Goal: Find specific page/section: Find specific page/section

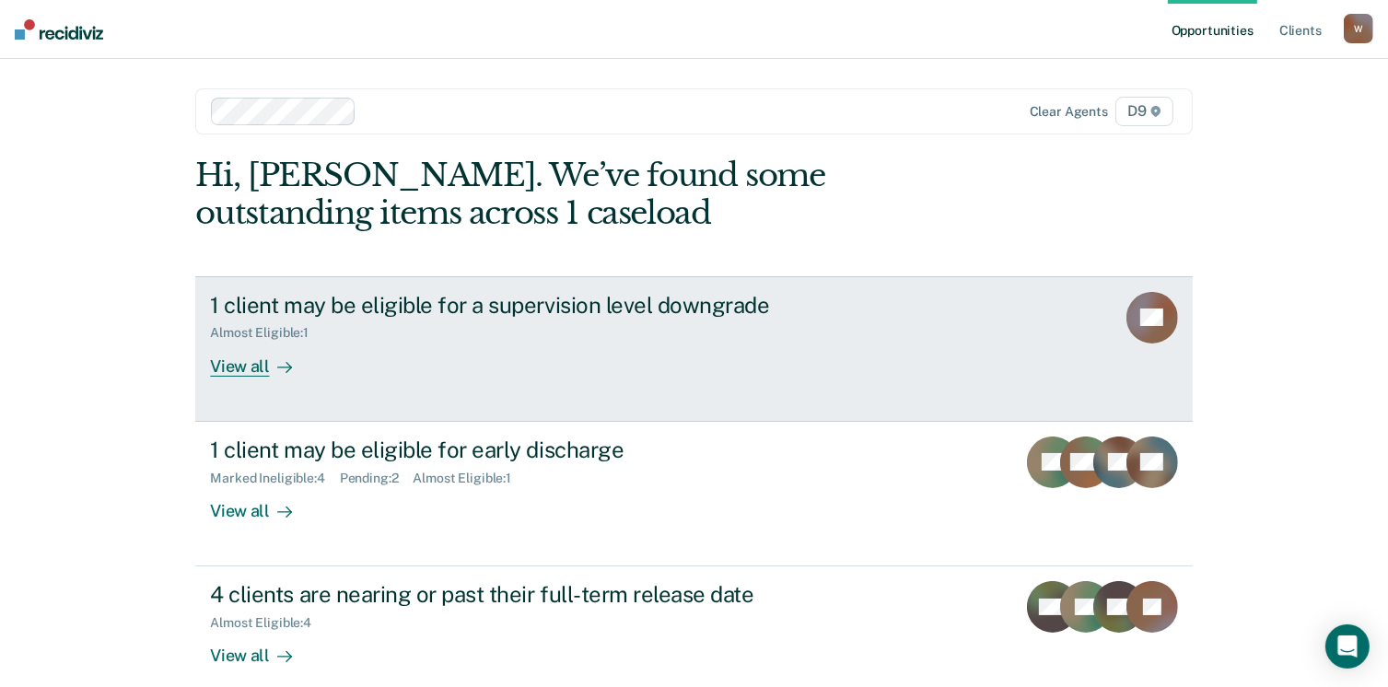
click at [237, 359] on div "View all" at bounding box center [261, 359] width 103 height 36
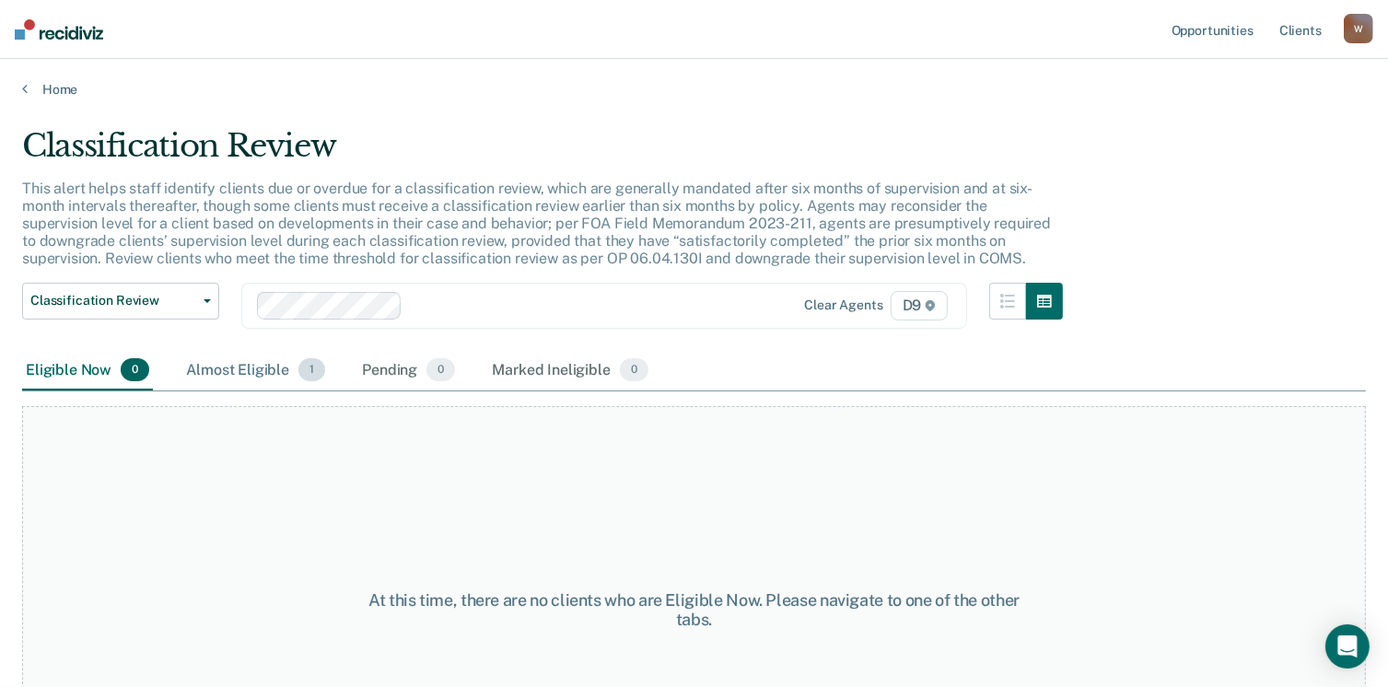
click at [250, 369] on div "Almost Eligible 1" at bounding box center [255, 371] width 146 height 41
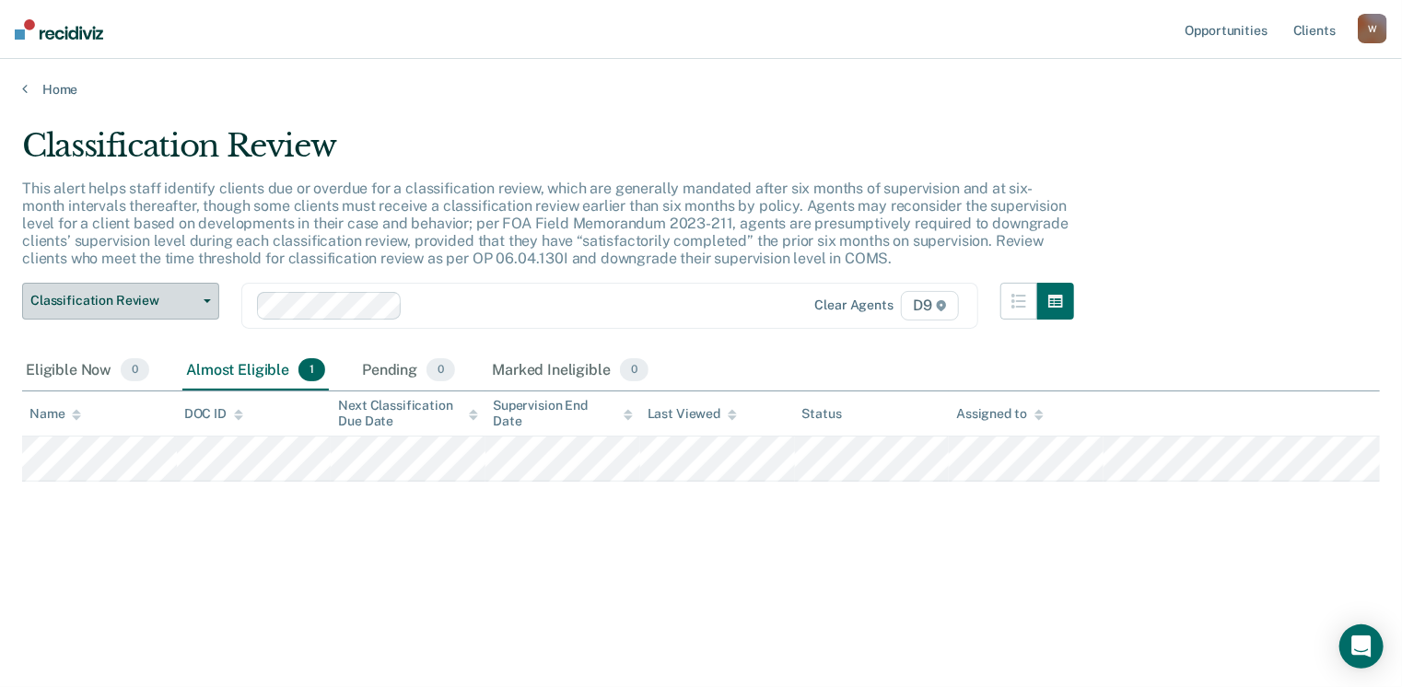
click at [205, 296] on button "Classification Review" at bounding box center [120, 301] width 197 height 37
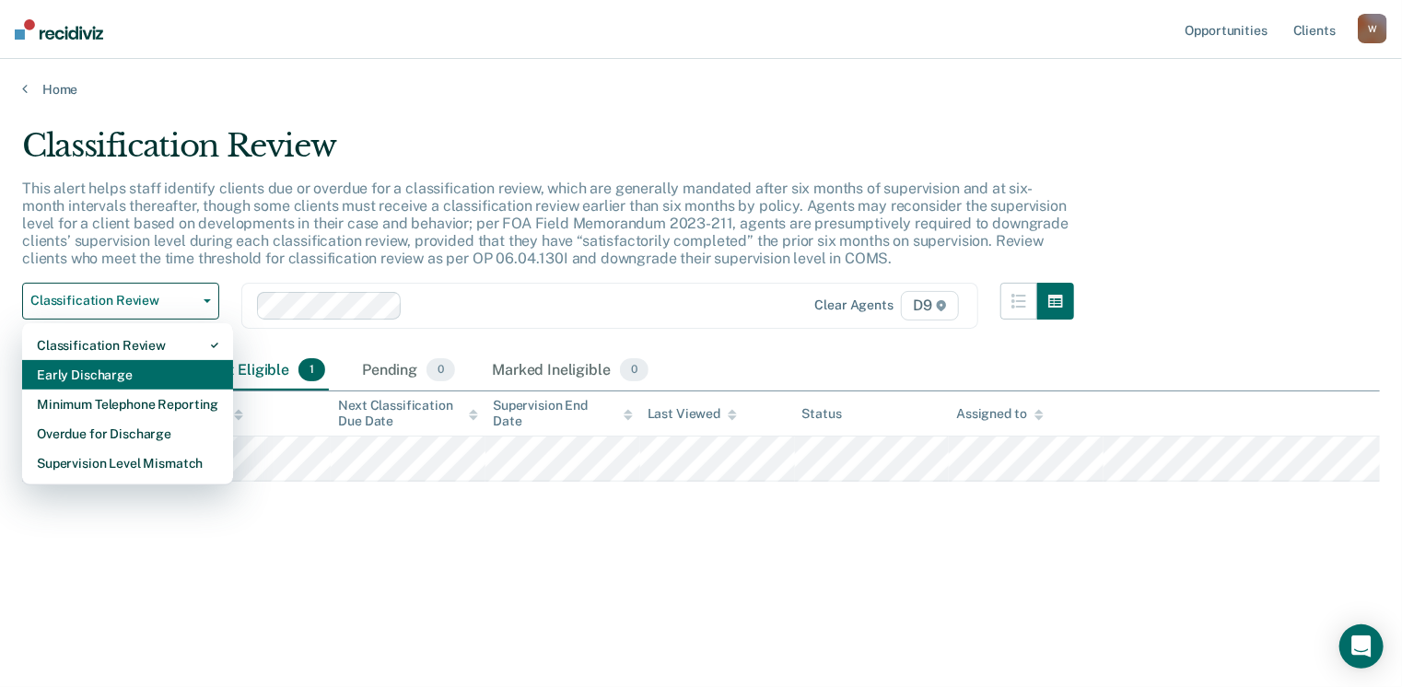
click at [105, 366] on div "Early Discharge" at bounding box center [127, 374] width 181 height 29
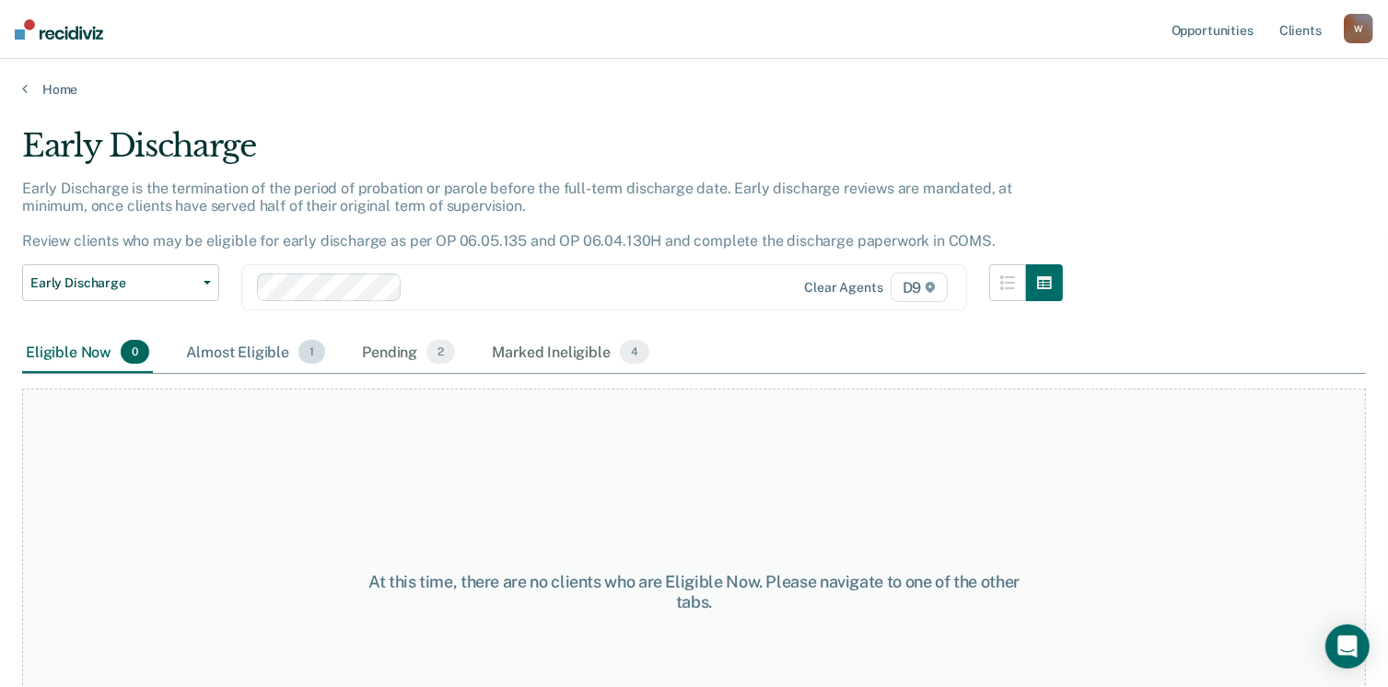
click at [245, 351] on div "Almost Eligible 1" at bounding box center [255, 352] width 146 height 41
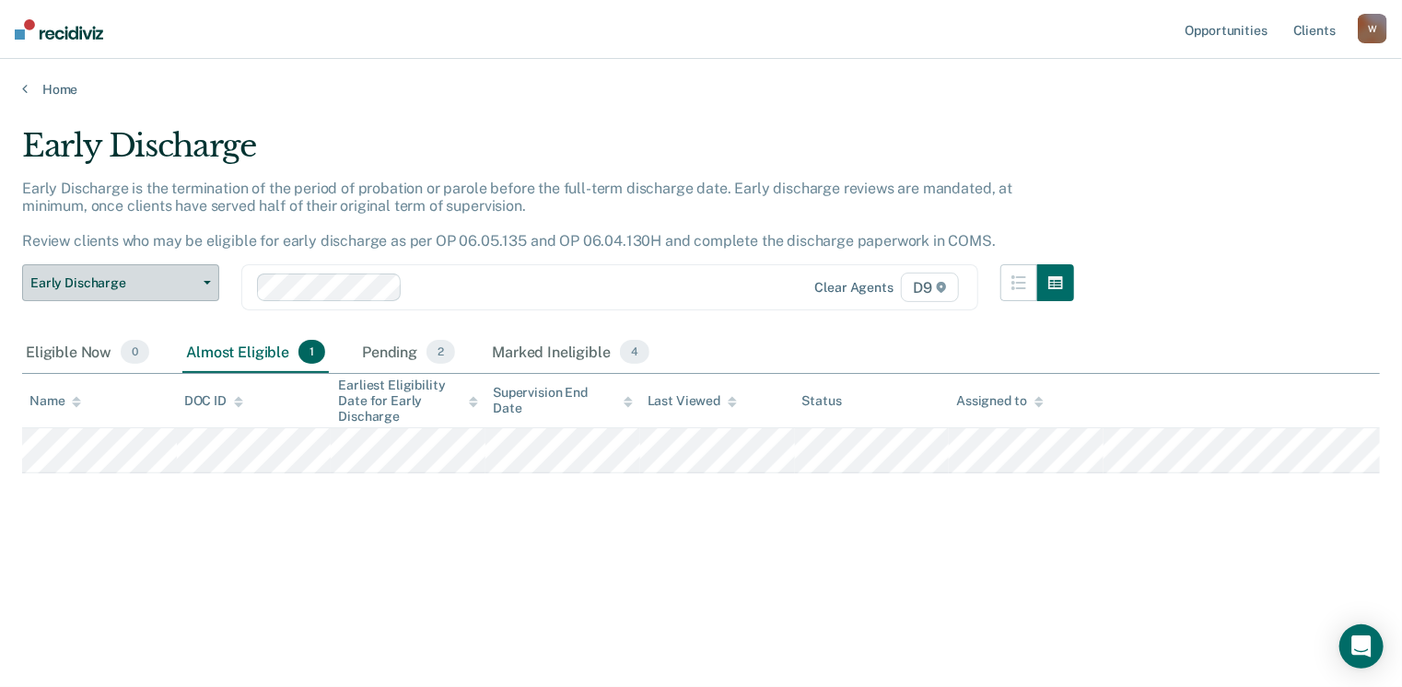
click at [209, 281] on icon "button" at bounding box center [207, 283] width 7 height 4
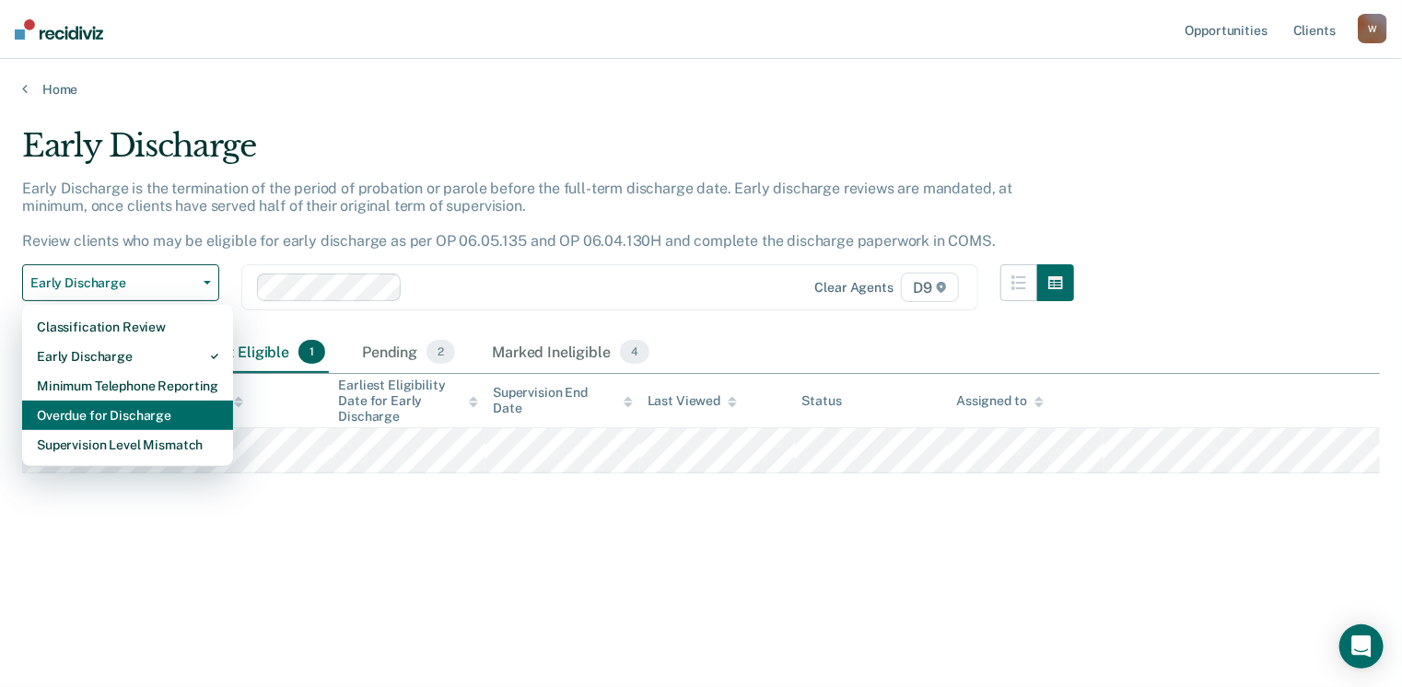
click at [154, 420] on div "Overdue for Discharge" at bounding box center [127, 415] width 181 height 29
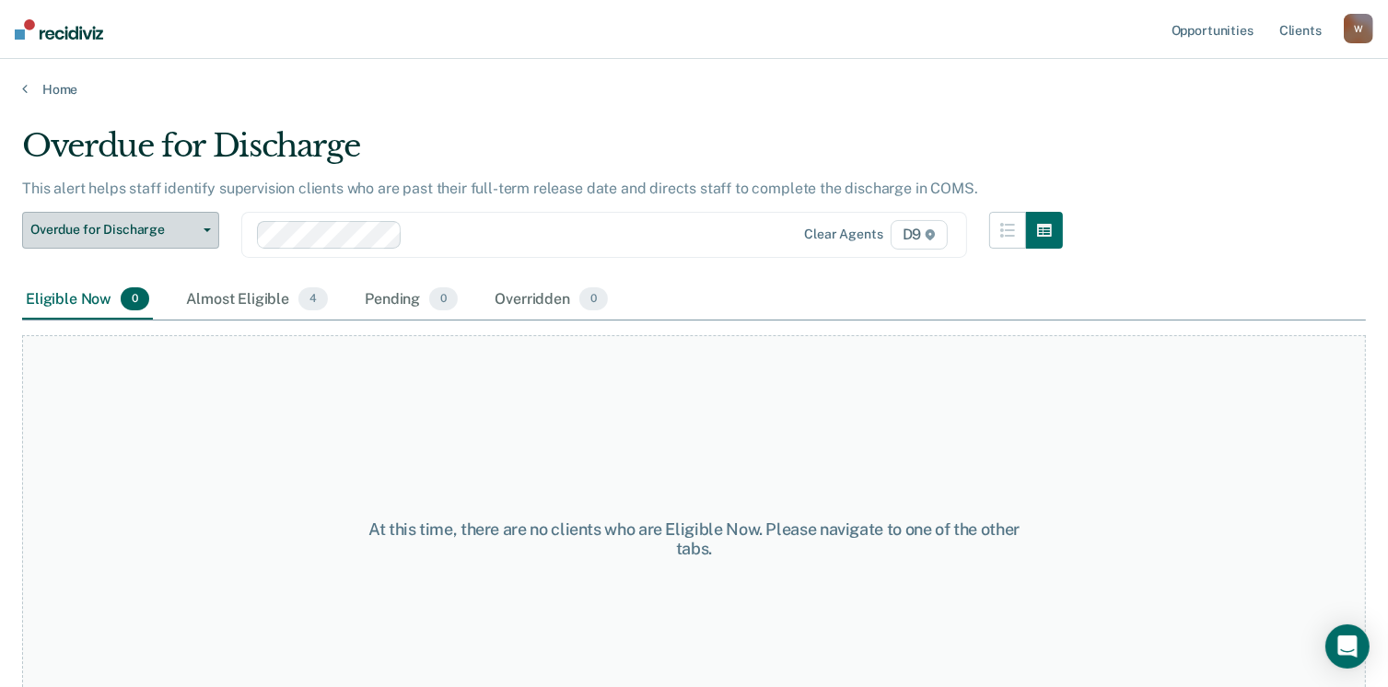
click at [206, 228] on icon "button" at bounding box center [207, 230] width 7 height 4
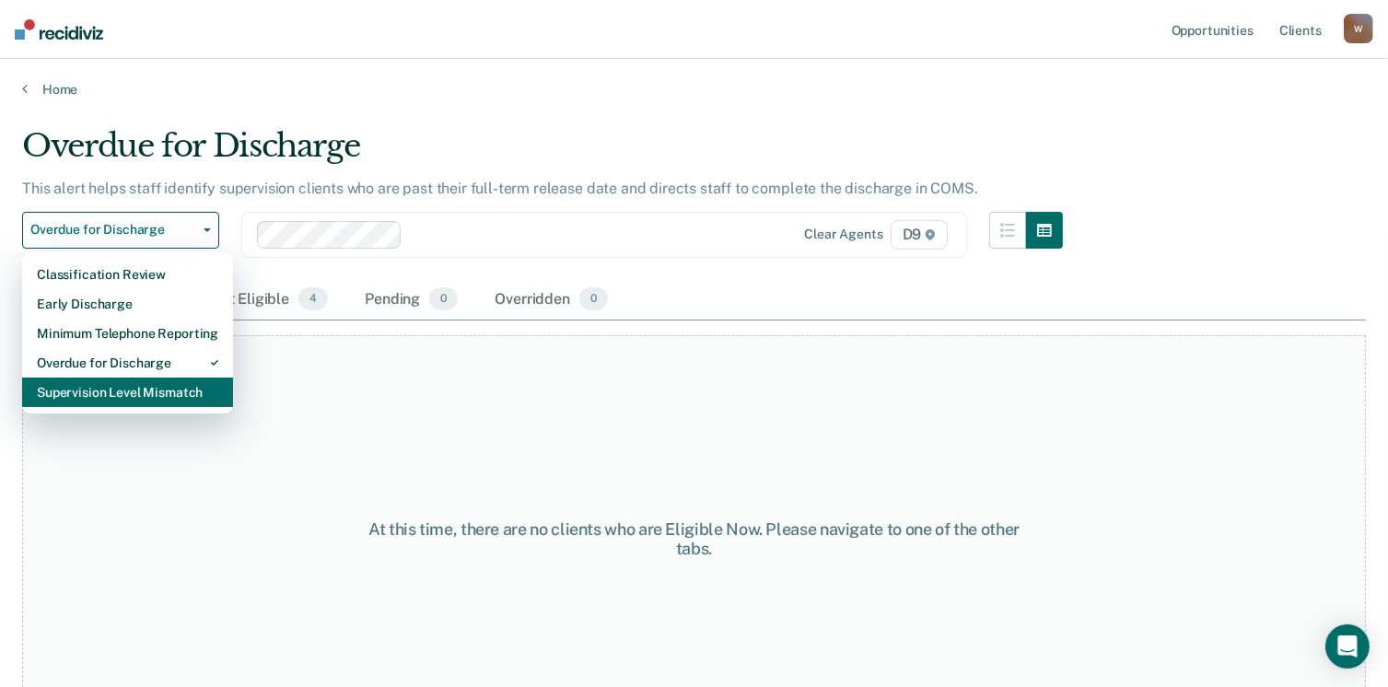
click at [154, 389] on div "Supervision Level Mismatch" at bounding box center [127, 392] width 181 height 29
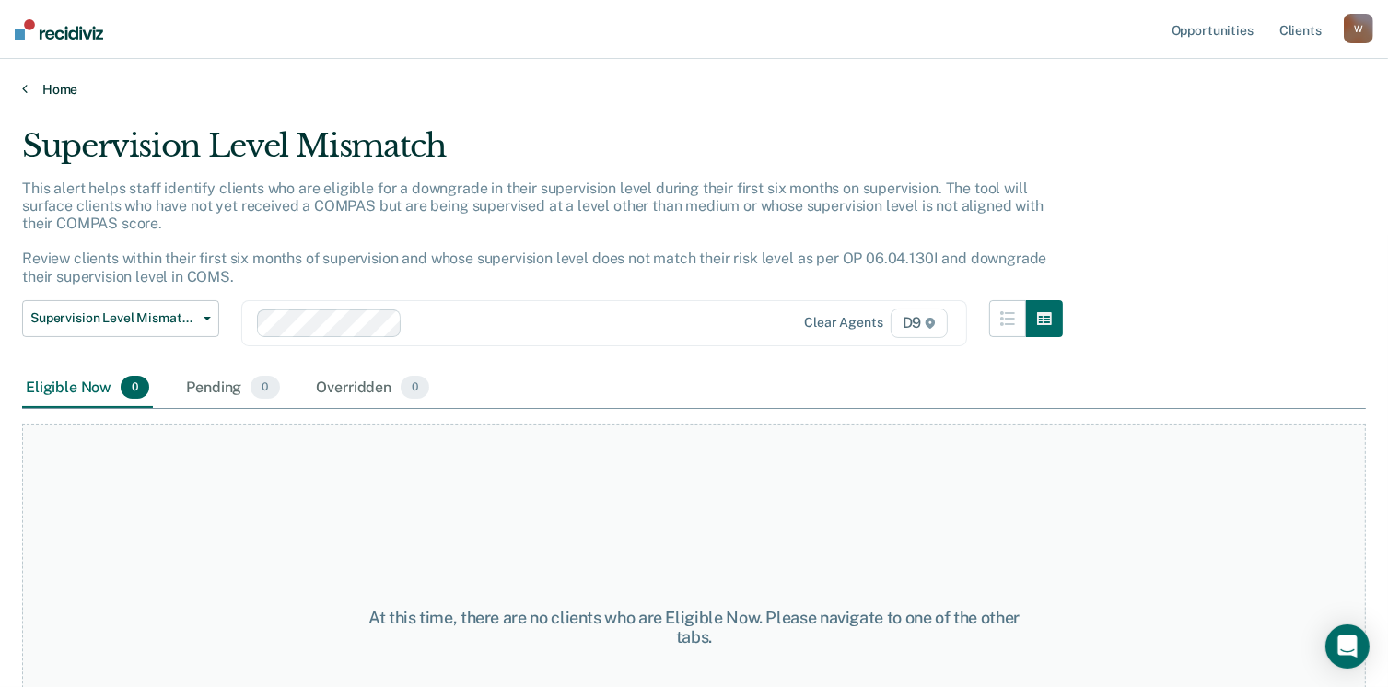
click at [62, 88] on link "Home" at bounding box center [694, 89] width 1344 height 17
